Goal: Task Accomplishment & Management: Use online tool/utility

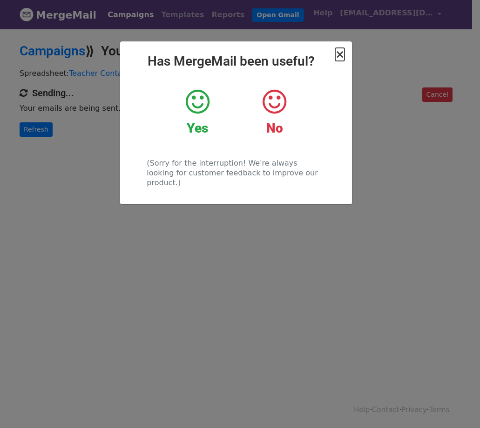
click at [342, 56] on span "×" at bounding box center [339, 54] width 9 height 13
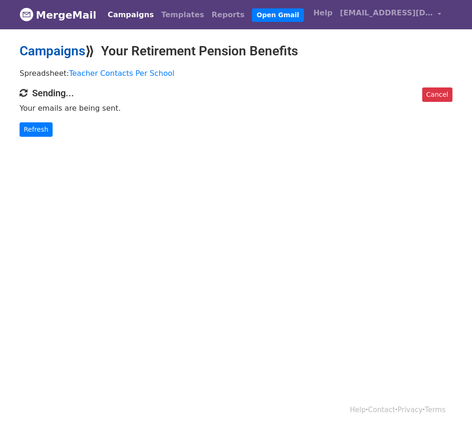
click at [71, 54] on link "Campaigns" at bounding box center [53, 50] width 66 height 15
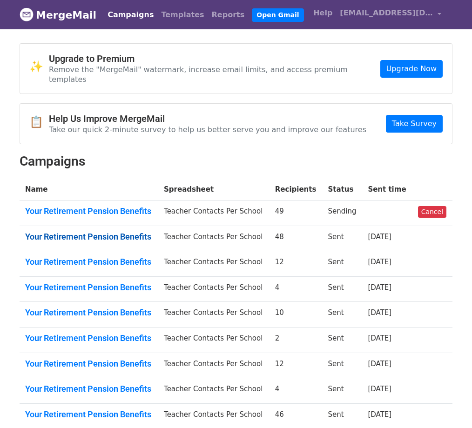
click at [91, 232] on link "Your Retirement Pension Benefits" at bounding box center [89, 237] width 128 height 10
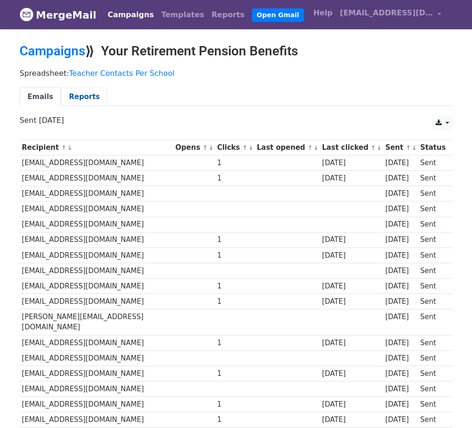
click at [80, 99] on link "Reports" at bounding box center [84, 96] width 47 height 19
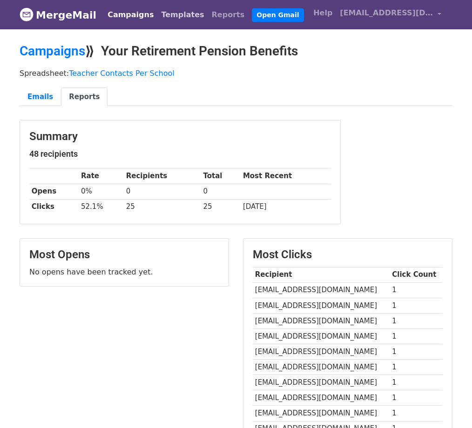
click at [161, 16] on link "Templates" at bounding box center [182, 15] width 50 height 19
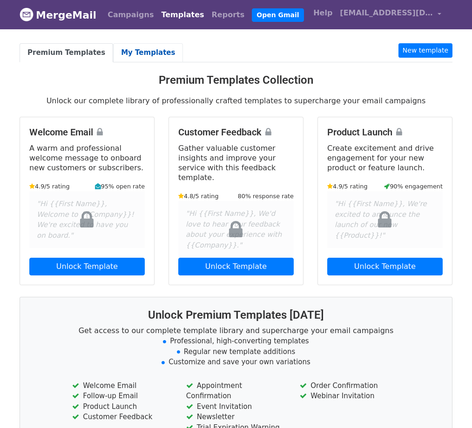
click at [137, 51] on link "My Templates" at bounding box center [148, 52] width 70 height 19
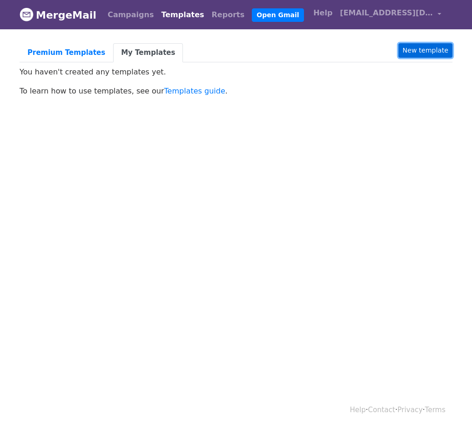
click at [429, 47] on link "New template" at bounding box center [425, 50] width 54 height 14
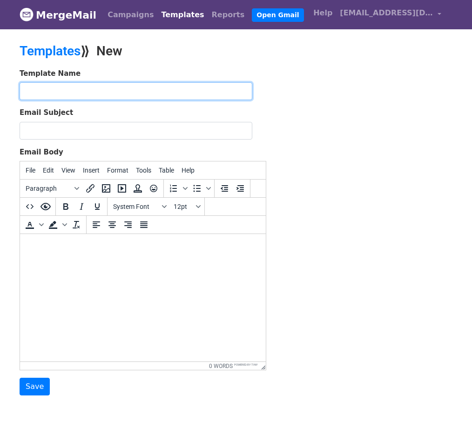
click at [94, 90] on input "text" at bounding box center [136, 91] width 233 height 18
type input "Teacher 1st Request for a Meeting"
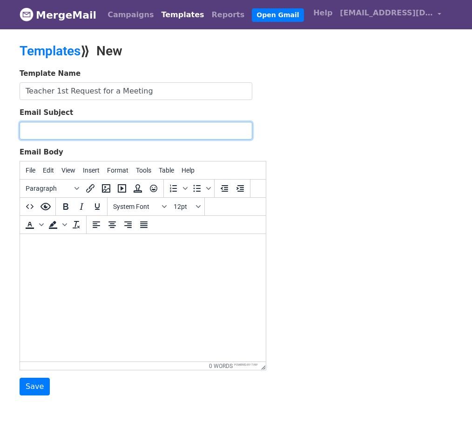
click at [74, 129] on input "Email Subject" at bounding box center [136, 131] width 233 height 18
paste input "Your Retirement Pension Benefits"
type input "Your Retirement Pension Benefits"
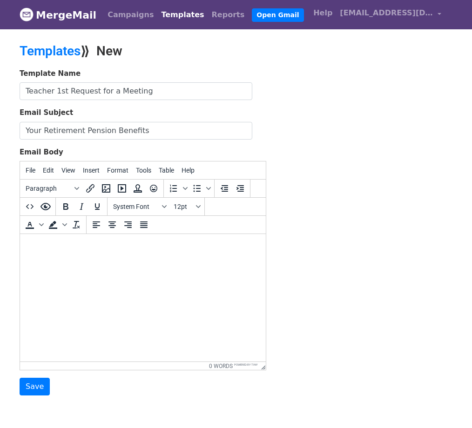
drag, startPoint x: 120, startPoint y: 302, endPoint x: 57, endPoint y: 262, distance: 74.5
click at [57, 259] on html at bounding box center [143, 246] width 246 height 25
drag, startPoint x: 57, startPoint y: 262, endPoint x: 44, endPoint y: 269, distance: 15.4
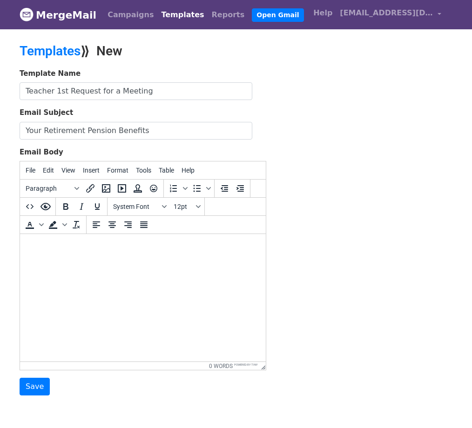
click at [44, 259] on html at bounding box center [143, 246] width 246 height 25
paste body
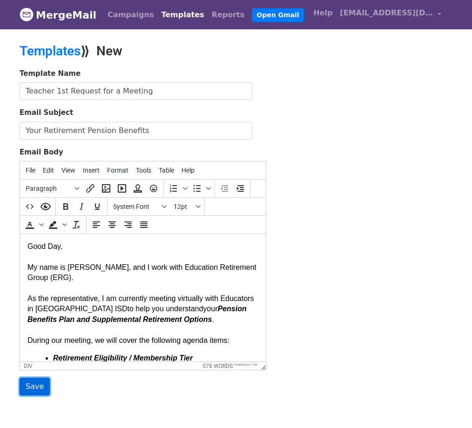
click at [33, 385] on input "Save" at bounding box center [35, 387] width 30 height 18
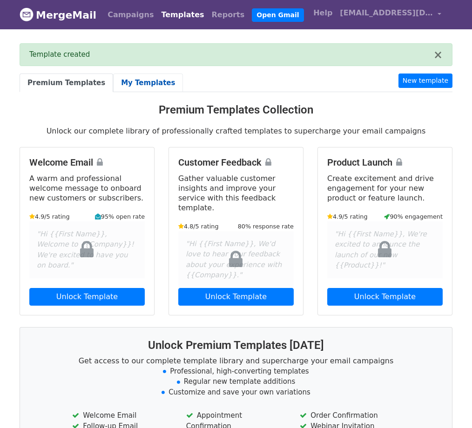
click at [130, 80] on link "My Templates" at bounding box center [148, 83] width 70 height 19
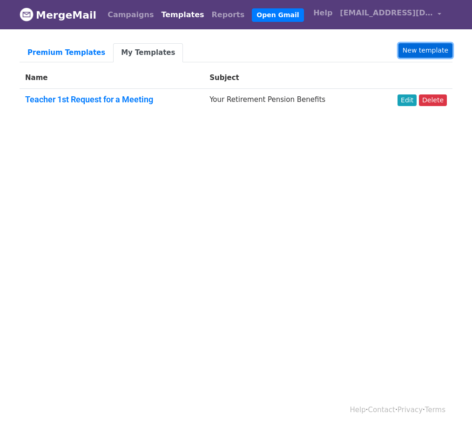
click at [412, 54] on link "New template" at bounding box center [425, 50] width 54 height 14
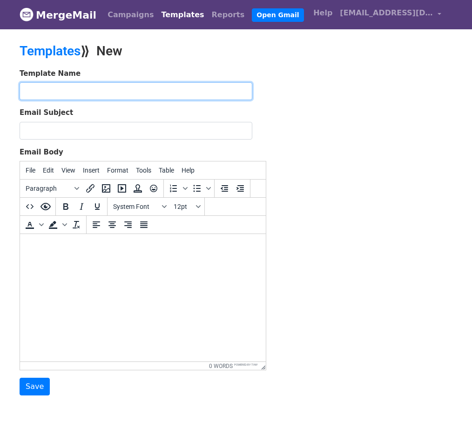
click at [158, 92] on input "text" at bounding box center [136, 91] width 233 height 18
type input "c"
type input "Confirming a Scheduled Meeting"
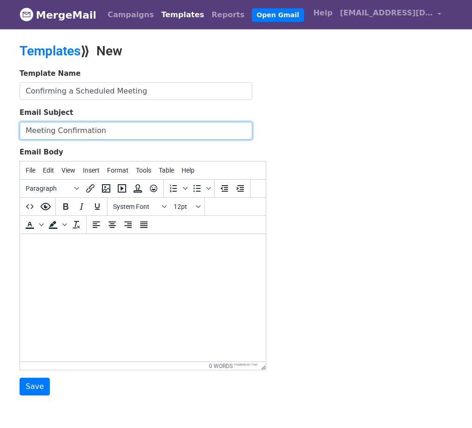
type input "Meeting Confirmation"
drag, startPoint x: 45, startPoint y: 260, endPoint x: 107, endPoint y: 291, distance: 69.1
click at [107, 259] on html at bounding box center [143, 246] width 246 height 25
paste body
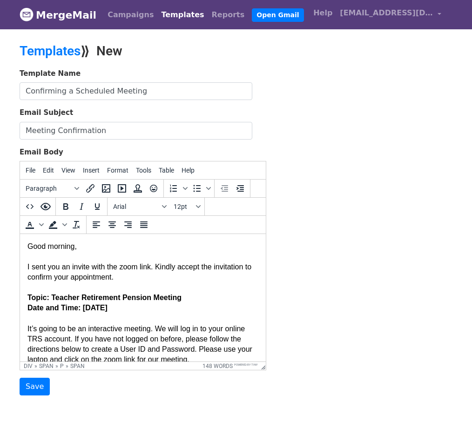
drag, startPoint x: 192, startPoint y: 300, endPoint x: 197, endPoint y: 299, distance: 5.6
click at [196, 299] on p "Topic: Teacher Retirement Pension Meeting" at bounding box center [142, 298] width 231 height 10
drag, startPoint x: 113, startPoint y: 311, endPoint x: 84, endPoint y: 312, distance: 29.3
click at [84, 312] on span "Date and Time: May 19th" at bounding box center [67, 308] width 80 height 8
click at [39, 380] on input "Save" at bounding box center [35, 387] width 30 height 18
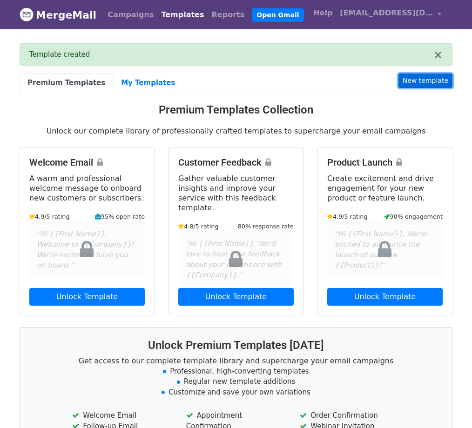
click at [417, 80] on link "New template" at bounding box center [425, 81] width 54 height 14
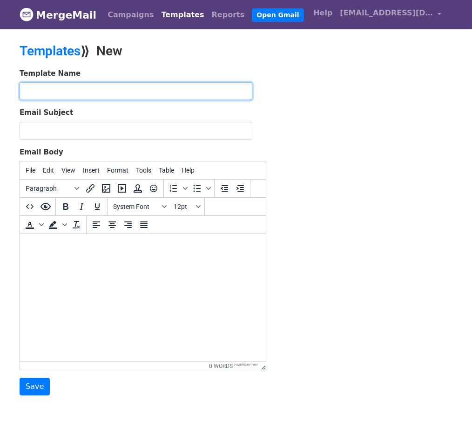
click at [134, 96] on input "text" at bounding box center [136, 91] width 233 height 18
type input "2nd attempt at making an appointment with teachers"
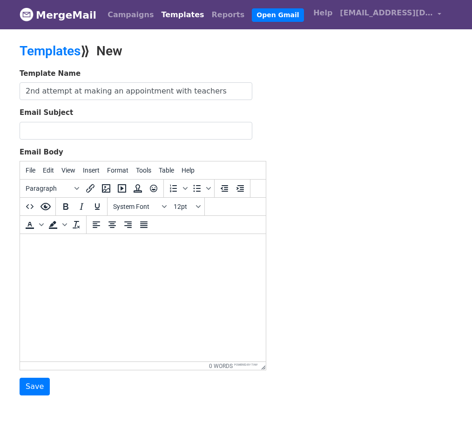
click at [109, 259] on html at bounding box center [143, 246] width 246 height 25
drag, startPoint x: 109, startPoint y: 267, endPoint x: 86, endPoint y: 276, distance: 25.1
click at [86, 259] on html at bounding box center [143, 246] width 246 height 25
paste body
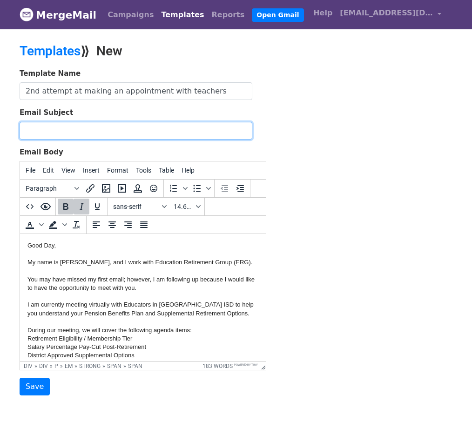
click at [92, 132] on input "Email Subject" at bounding box center [136, 131] width 233 height 18
type input "r"
type input "Re: Your Retirement Pension Informational Meeting"
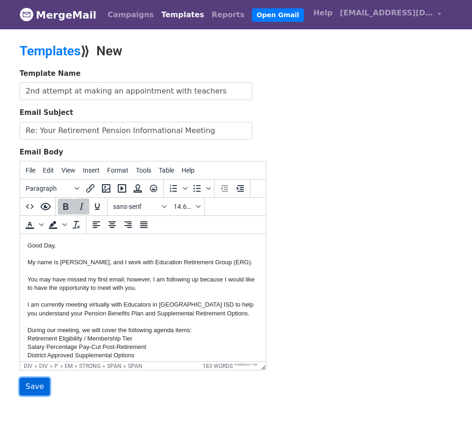
click at [28, 388] on input "Save" at bounding box center [35, 387] width 30 height 18
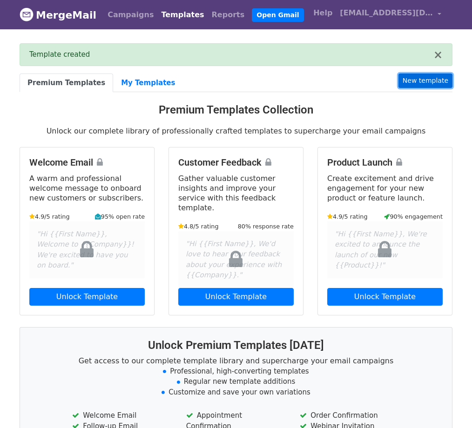
click at [422, 85] on link "New template" at bounding box center [425, 81] width 54 height 14
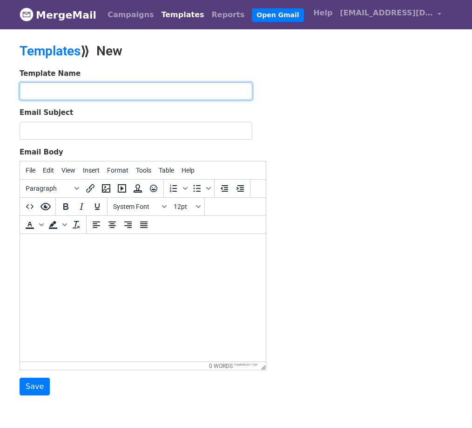
click at [147, 96] on input "text" at bounding box center [136, 91] width 233 height 18
type input "N"
click at [166, 90] on input "text" at bounding box center [136, 91] width 233 height 18
type input "Nominate a LifeChanger"
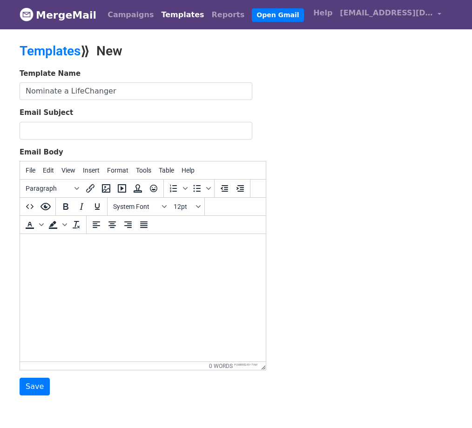
click at [121, 259] on html at bounding box center [143, 246] width 246 height 25
paste body
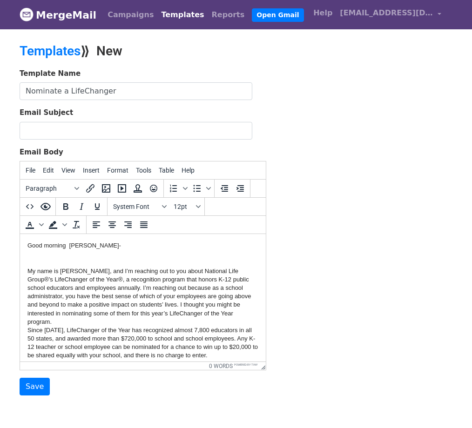
scroll to position [396, 0]
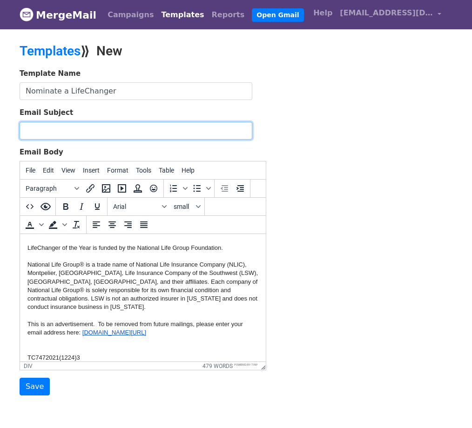
click at [85, 137] on input "Email Subject" at bounding box center [136, 131] width 233 height 18
type input "Nominate a LifeChanger"
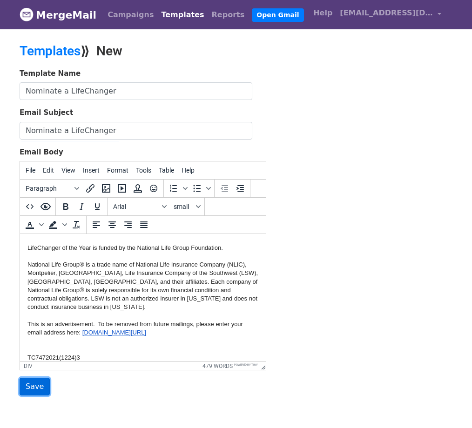
click at [28, 388] on input "Save" at bounding box center [35, 387] width 30 height 18
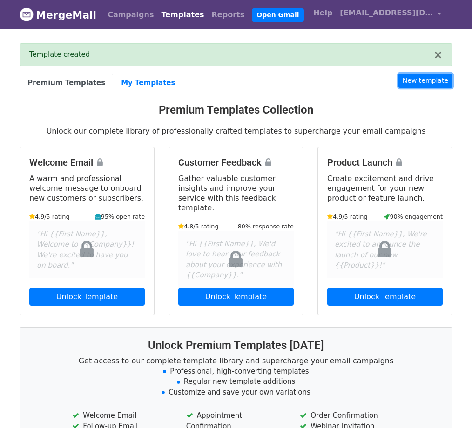
drag, startPoint x: 414, startPoint y: 83, endPoint x: 408, endPoint y: 90, distance: 9.2
click at [415, 83] on link "New template" at bounding box center [425, 81] width 54 height 14
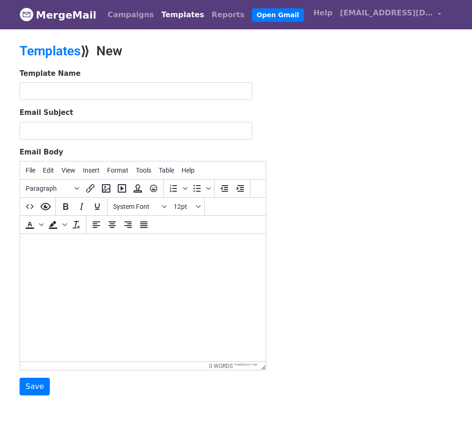
click at [63, 259] on html at bounding box center [143, 246] width 246 height 25
paste body
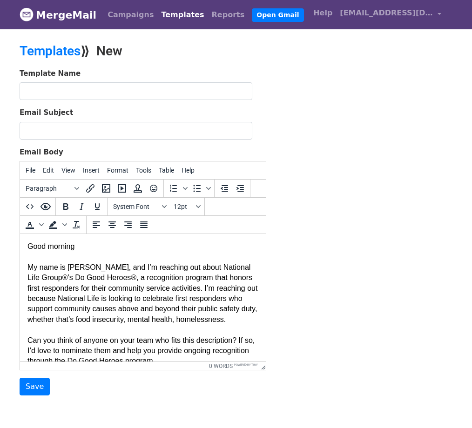
scroll to position [566, 0]
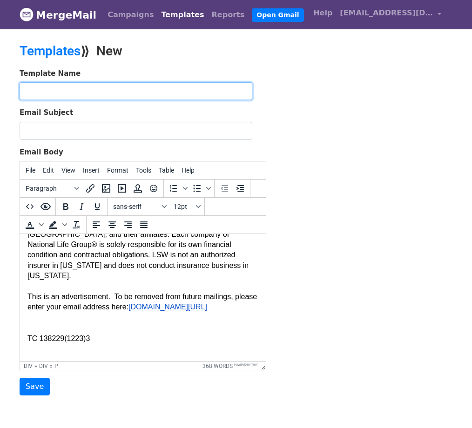
click at [40, 94] on input "text" at bounding box center [136, 91] width 233 height 18
type input "Nominate a Do Good Hero"
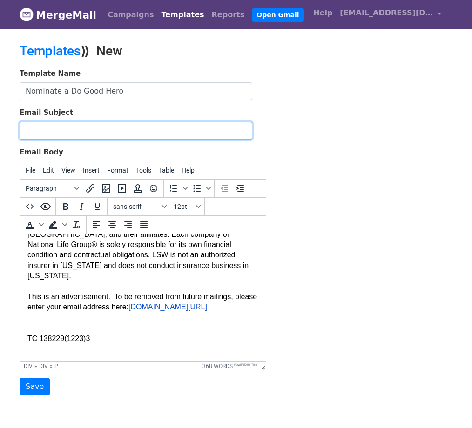
click at [31, 134] on input "Email Subject" at bounding box center [136, 131] width 233 height 18
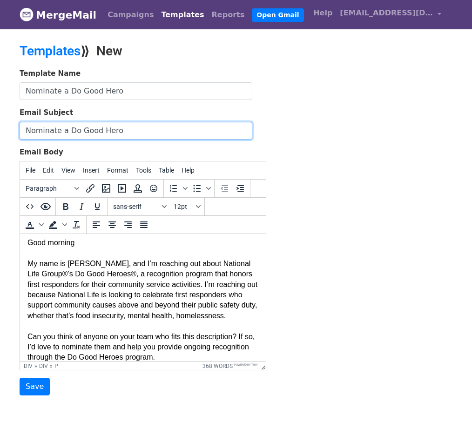
scroll to position [0, 0]
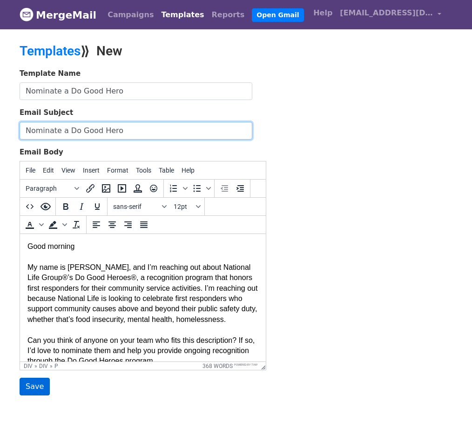
type input "Nominate a Do Good Hero"
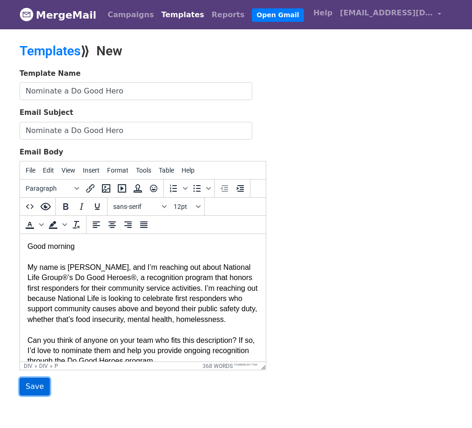
click at [41, 382] on input "Save" at bounding box center [35, 387] width 30 height 18
